Goal: Transaction & Acquisition: Purchase product/service

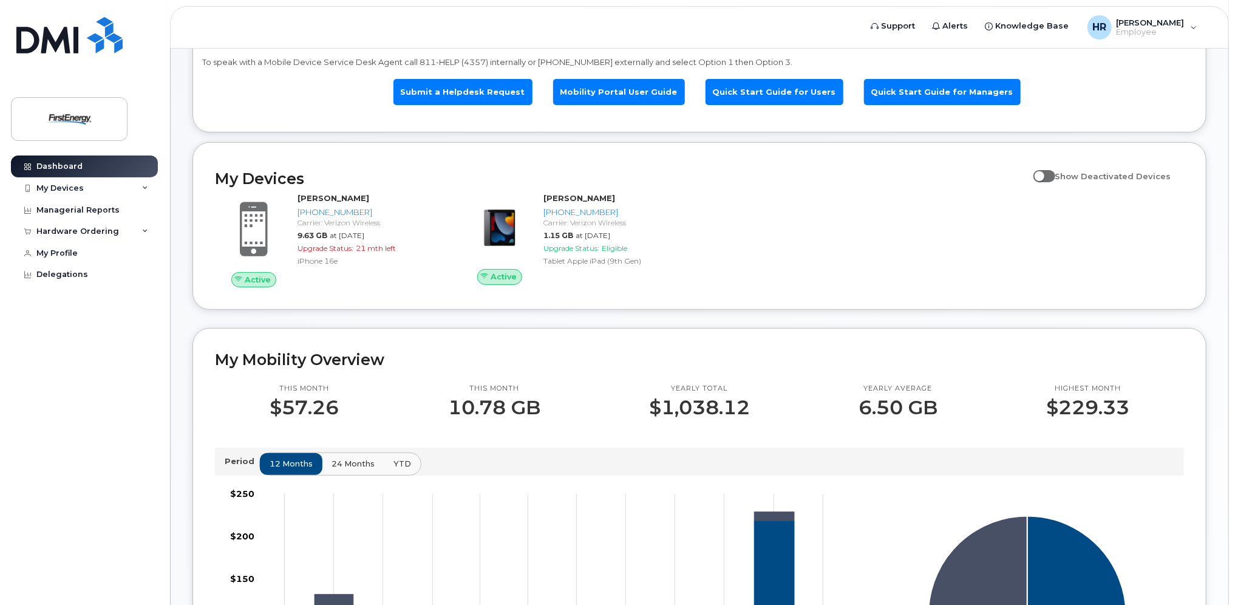
scroll to position [61, 0]
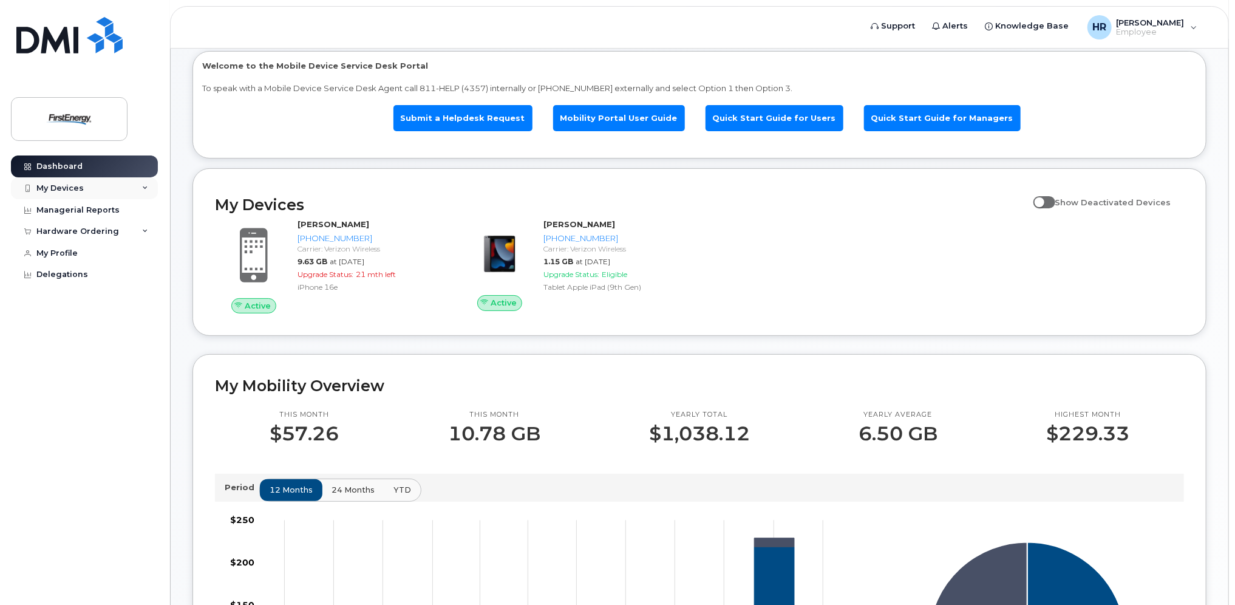
click at [148, 186] on icon at bounding box center [145, 188] width 6 height 6
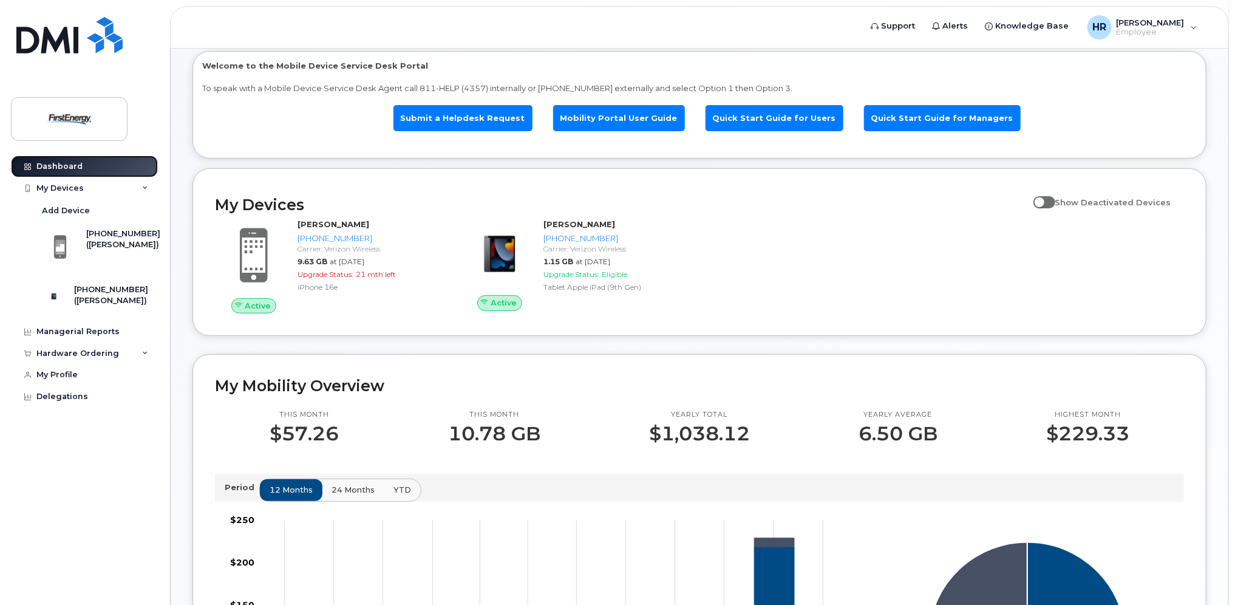
click at [103, 165] on link "Dashboard" at bounding box center [84, 166] width 147 height 22
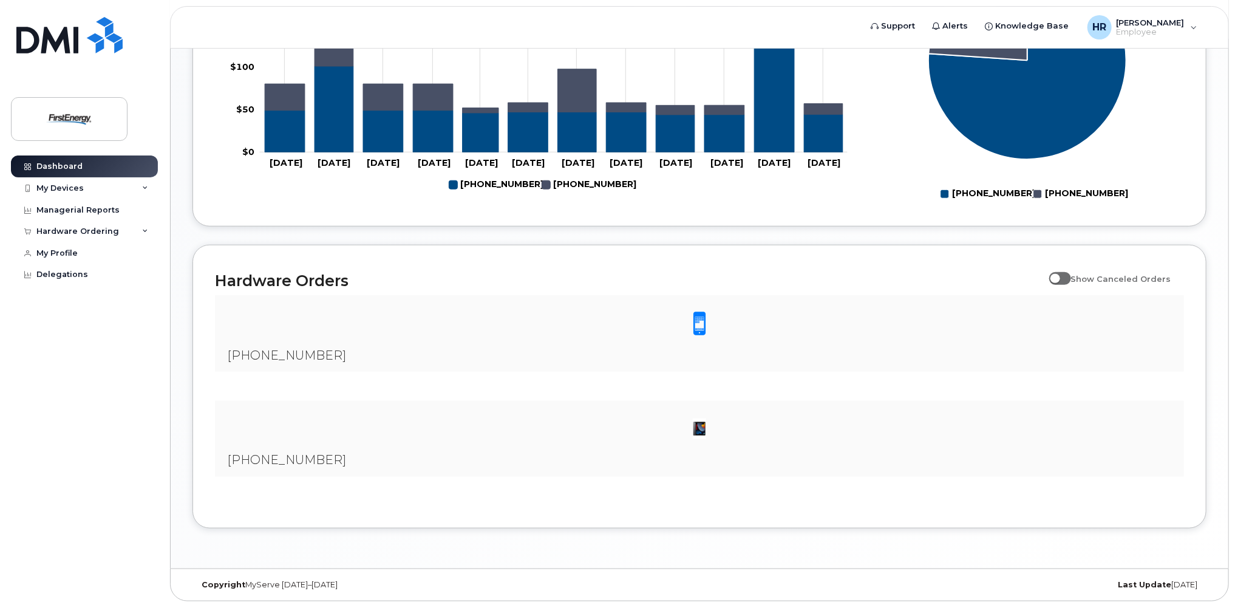
scroll to position [641, 0]
click at [270, 456] on span "[PHONE_NUMBER]" at bounding box center [286, 459] width 119 height 15
click at [700, 423] on img at bounding box center [700, 429] width 24 height 24
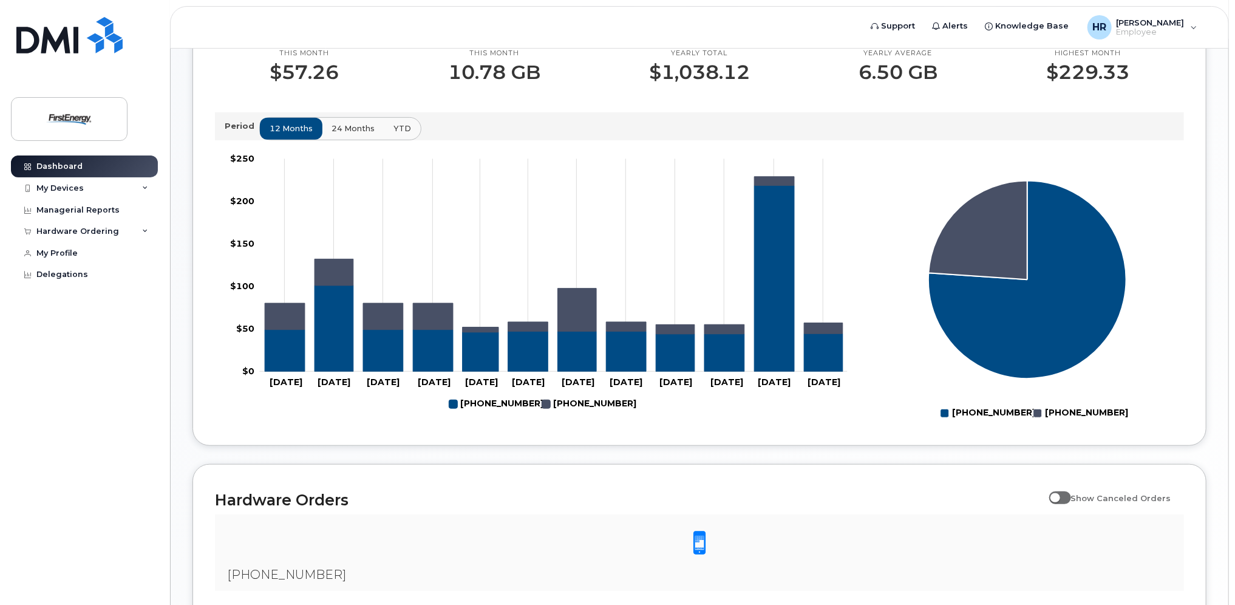
scroll to position [398, 0]
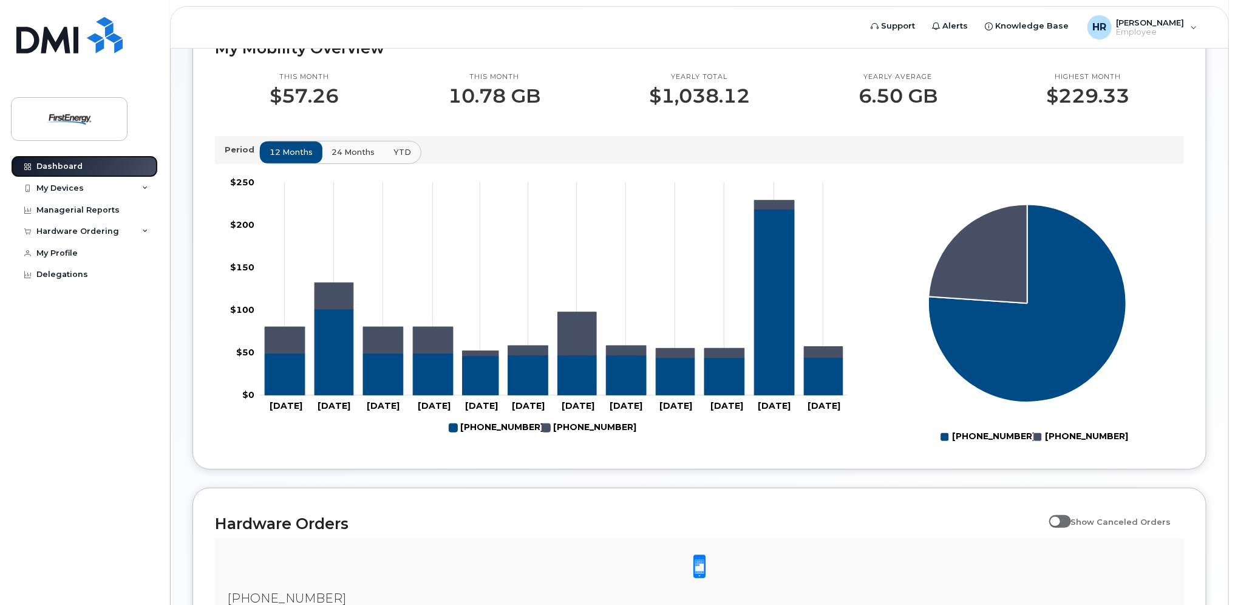
click at [80, 165] on link "Dashboard" at bounding box center [84, 166] width 147 height 22
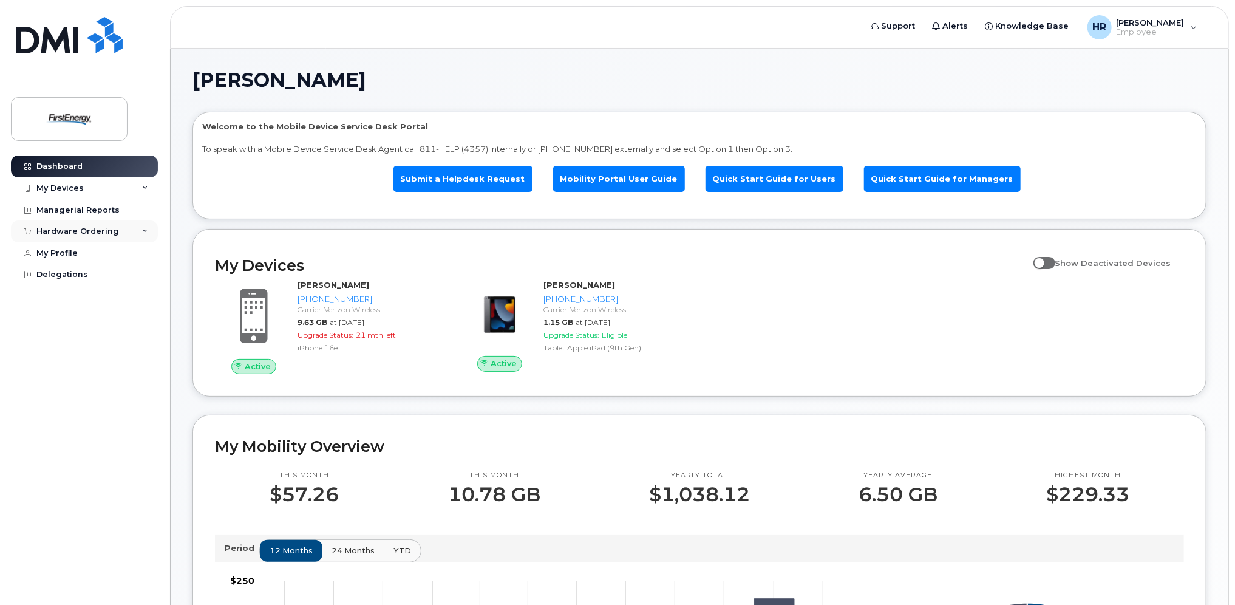
click at [138, 226] on div "Hardware Ordering" at bounding box center [84, 231] width 147 height 22
click at [56, 251] on div "My Orders" at bounding box center [64, 253] width 44 height 11
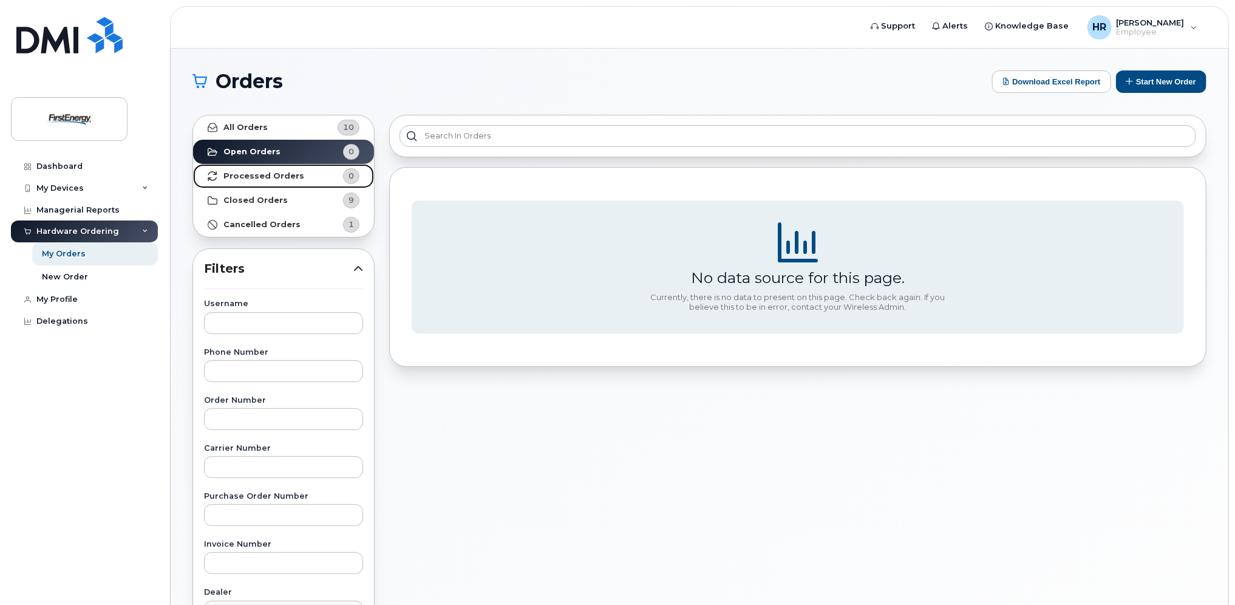
click at [256, 170] on link "Processed Orders 0" at bounding box center [283, 176] width 181 height 24
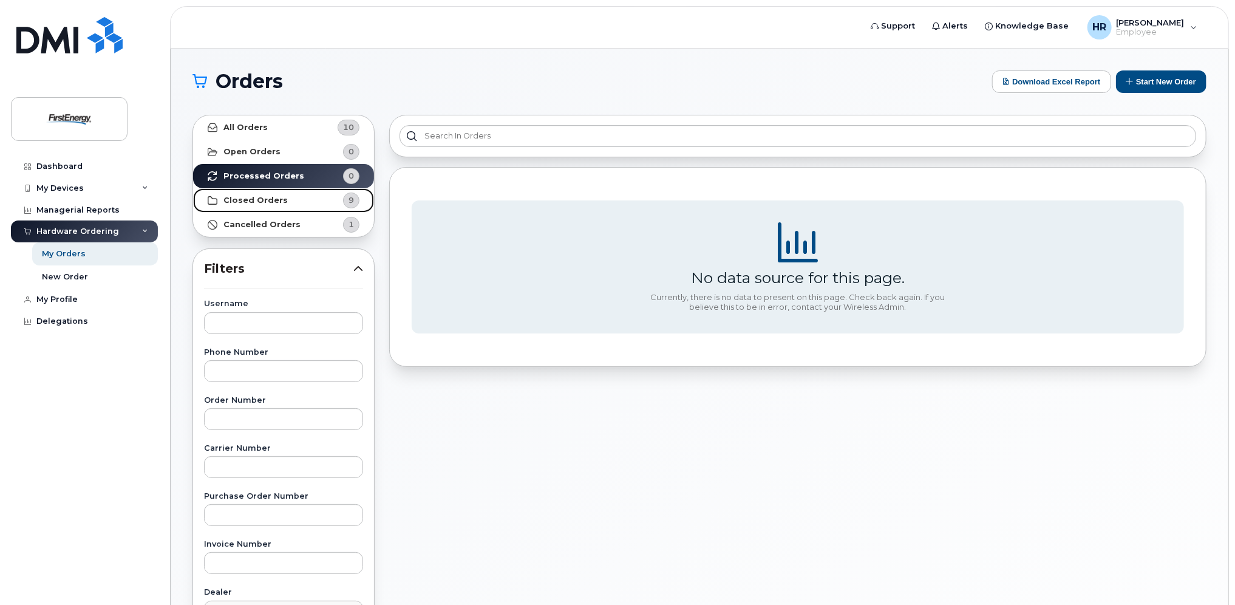
click at [254, 199] on strong "Closed Orders" at bounding box center [256, 201] width 64 height 10
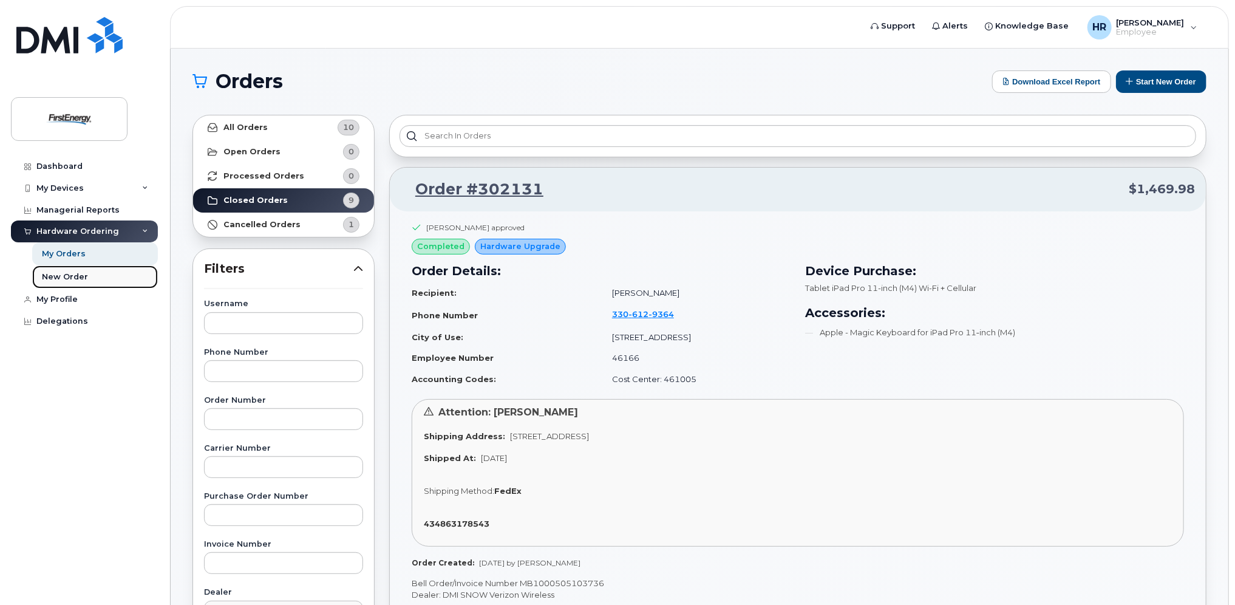
click at [77, 273] on div "New Order" at bounding box center [65, 276] width 46 height 11
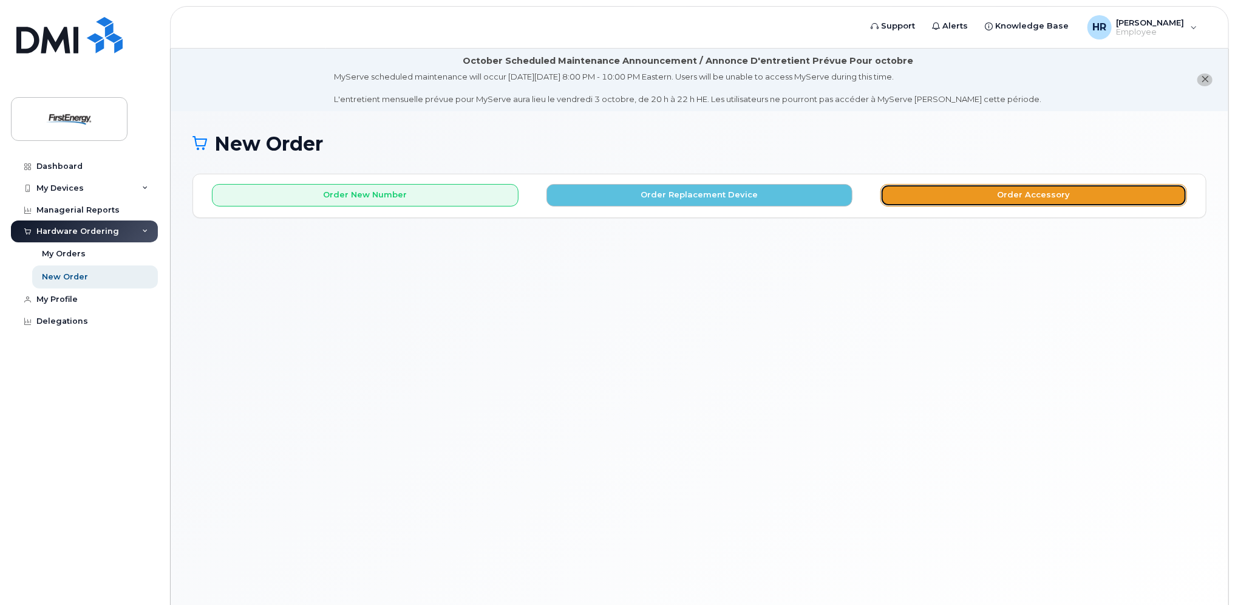
click at [964, 195] on button "Order Accessory" at bounding box center [1034, 195] width 307 height 22
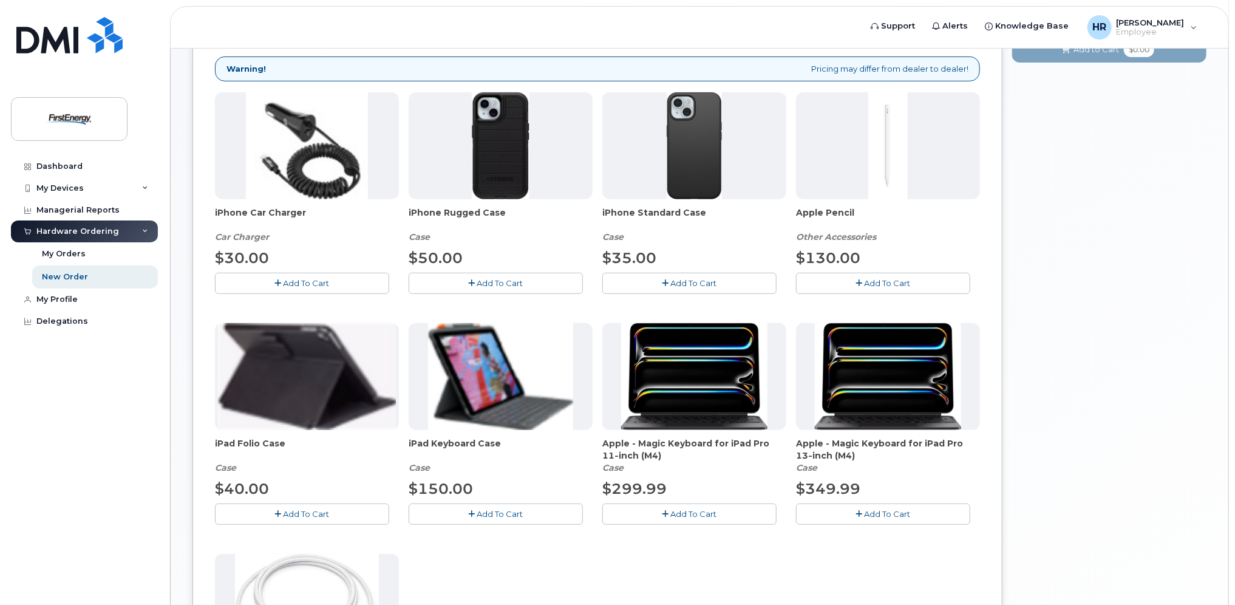
scroll to position [182, 0]
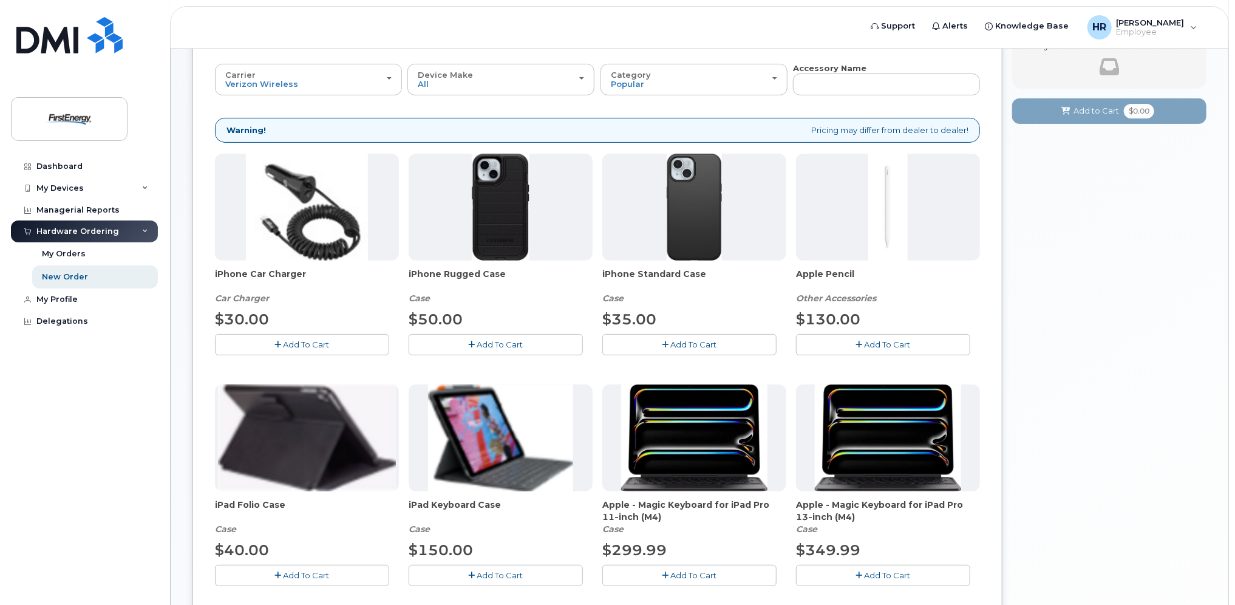
click at [655, 511] on span "Apple - Magic Keyboard for iPad Pro 11‑inch (M4)" at bounding box center [694, 511] width 184 height 24
click at [677, 452] on img at bounding box center [694, 437] width 147 height 107
drag, startPoint x: 659, startPoint y: 514, endPoint x: 605, endPoint y: 505, distance: 54.8
click at [605, 505] on span "Apple - Magic Keyboard for iPad Pro 11‑inch (M4)" at bounding box center [694, 511] width 184 height 24
copy span "Apple - Magic Keyboard for iPad Pro 11‑inch (M4)"
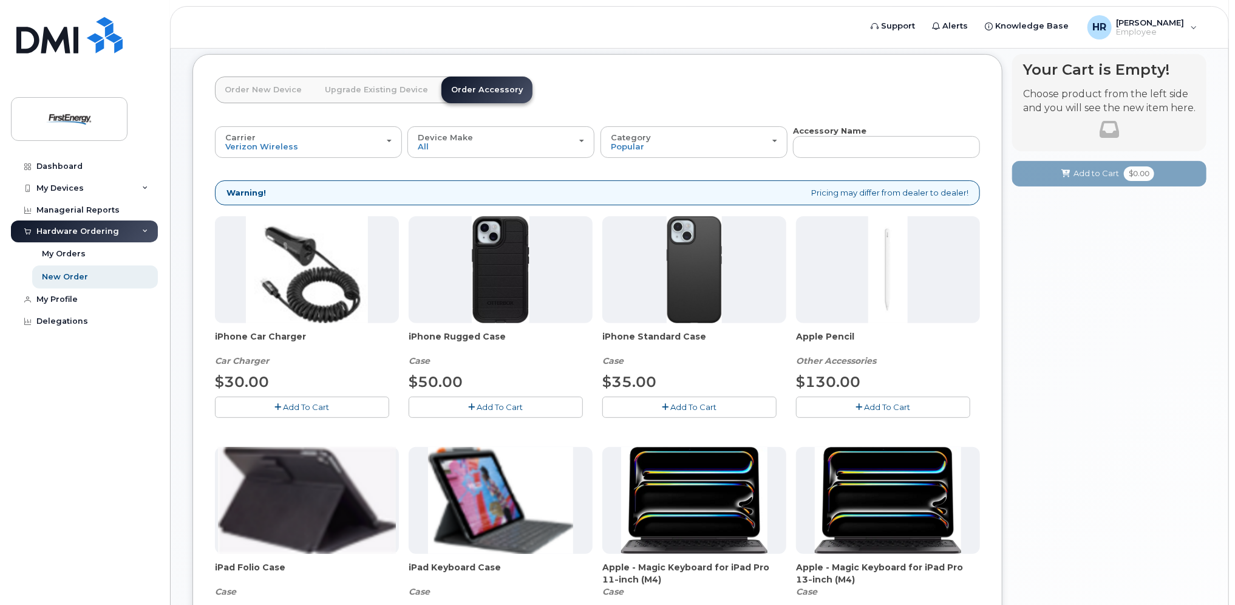
scroll to position [61, 0]
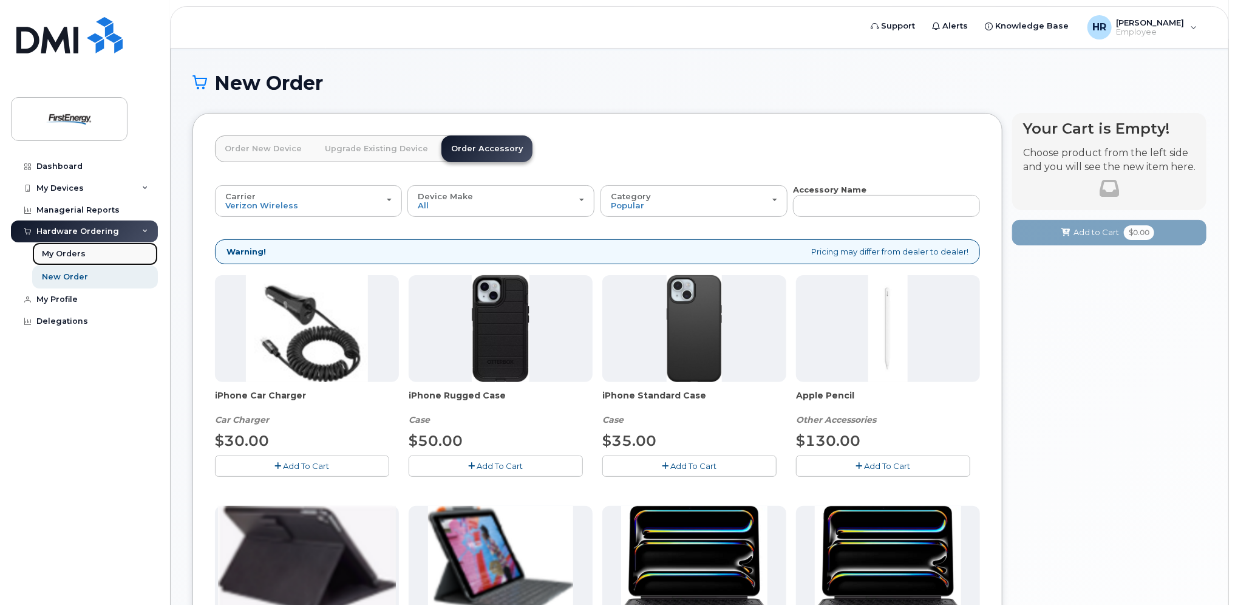
click at [89, 254] on link "My Orders" at bounding box center [95, 253] width 126 height 23
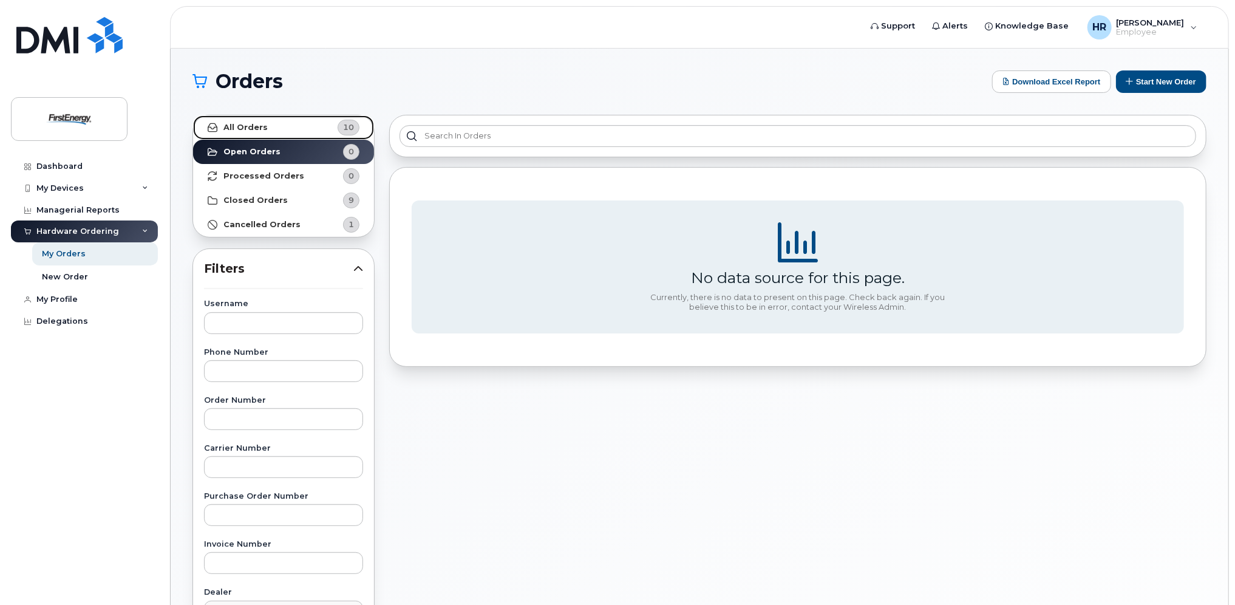
click at [259, 121] on link "All Orders 10" at bounding box center [283, 127] width 181 height 24
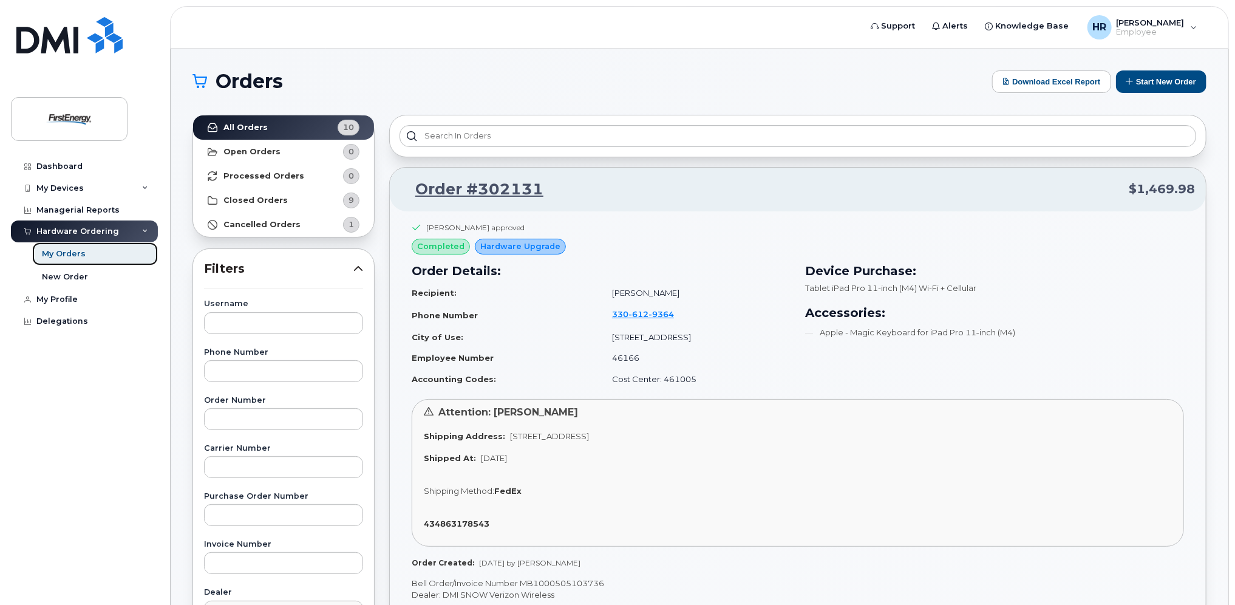
click at [73, 251] on div "My Orders" at bounding box center [64, 253] width 44 height 11
click at [277, 176] on strong "Processed Orders" at bounding box center [264, 176] width 81 height 10
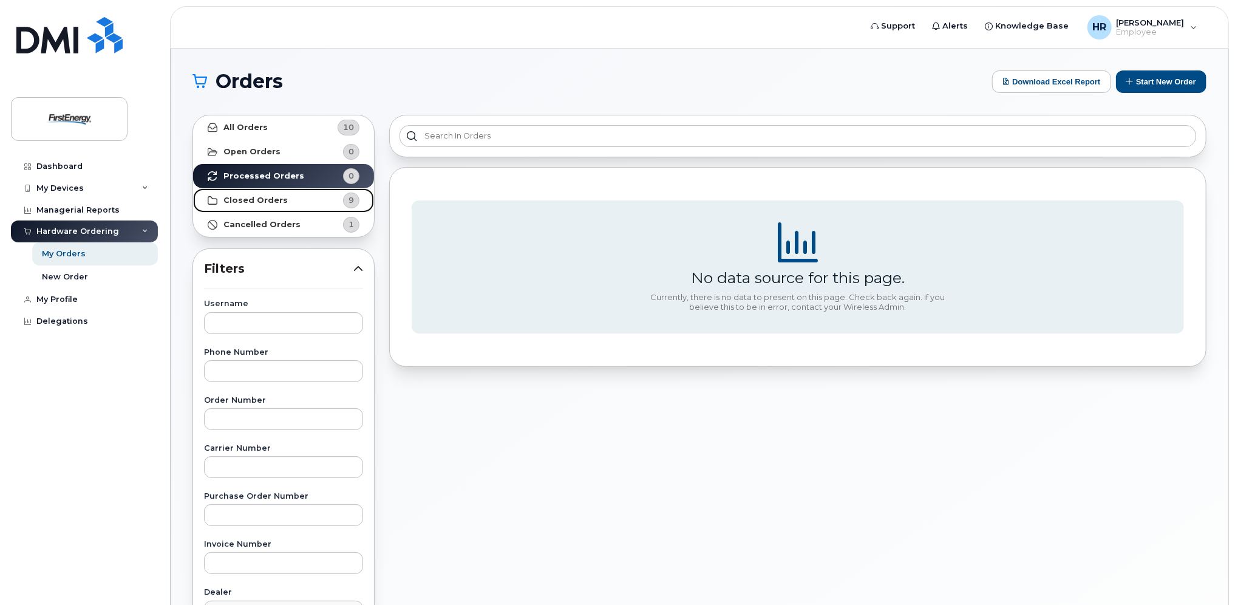
click at [248, 197] on strong "Closed Orders" at bounding box center [256, 201] width 64 height 10
